Goal: Navigation & Orientation: Understand site structure

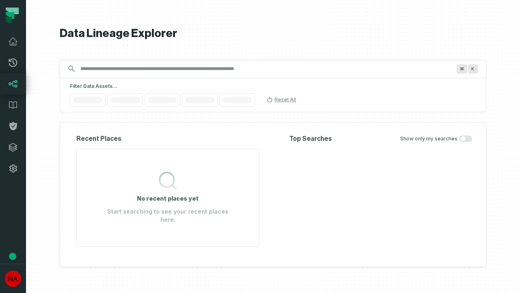
click at [13, 147] on icon at bounding box center [13, 147] width 8 height 8
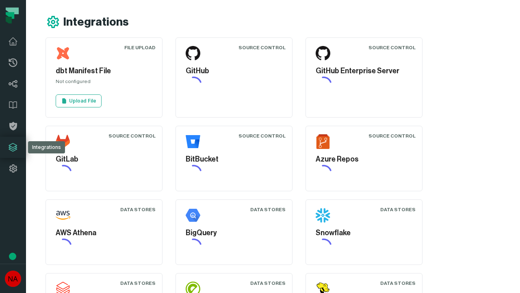
click at [13, 168] on icon at bounding box center [13, 168] width 10 height 10
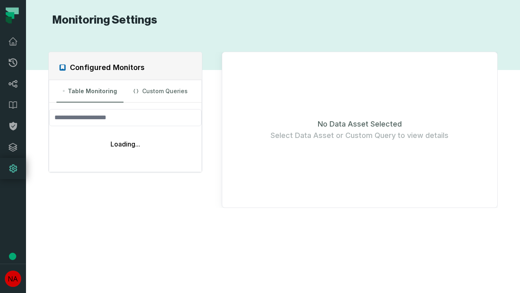
click at [13, 63] on icon at bounding box center [13, 63] width 9 height 9
